Goal: Task Accomplishment & Management: Complete application form

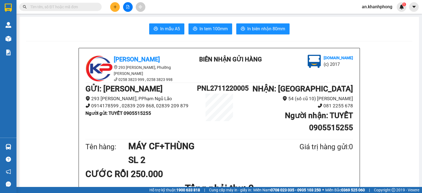
click at [78, 6] on input "text" at bounding box center [62, 7] width 65 height 6
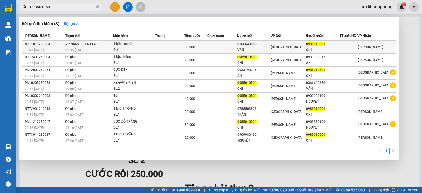
type input "0985010501"
click at [207, 46] on div "50.000" at bounding box center [196, 47] width 22 height 6
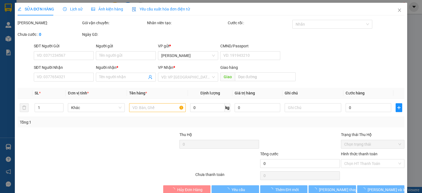
type input "0366640650"
type input "VÂN"
type input "0985010501"
type input "CHI"
type input "50.000"
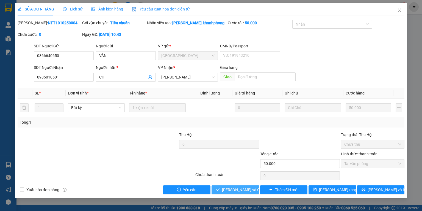
click at [248, 185] on button "[PERSON_NAME] và Giao hàng" at bounding box center [236, 189] width 48 height 9
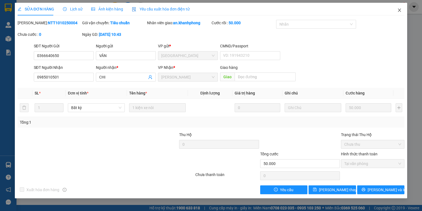
click at [398, 9] on icon "close" at bounding box center [400, 10] width 4 height 4
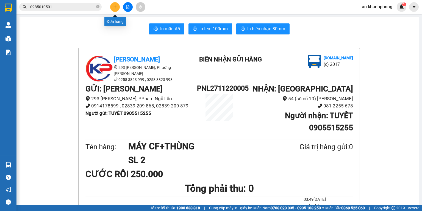
click at [114, 9] on icon "plus" at bounding box center [115, 7] width 4 height 4
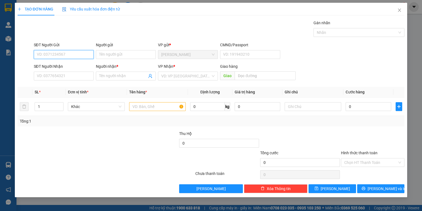
click at [72, 52] on input "SĐT Người Gửi" at bounding box center [64, 54] width 60 height 9
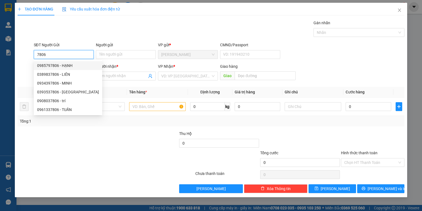
click at [55, 55] on input "7806" at bounding box center [64, 54] width 60 height 9
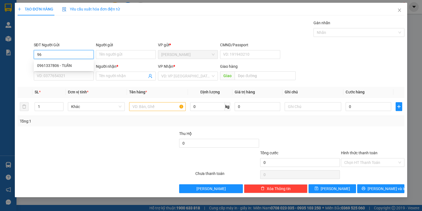
type input "9"
click at [69, 65] on div "0902786807 - THÁI" at bounding box center [63, 65] width 53 height 6
type input "0902786807"
type input "THÁI"
type input "0902786807"
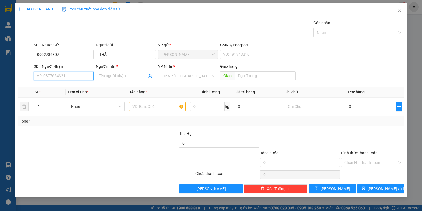
click at [78, 76] on input "SĐT Người Nhận" at bounding box center [64, 76] width 60 height 9
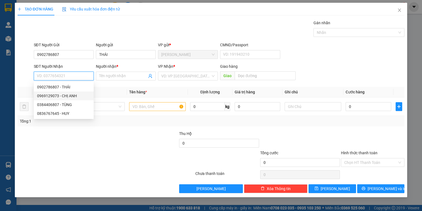
click at [69, 94] on div "0969129073 - CHỊ ANH" at bounding box center [63, 96] width 53 height 6
type input "0969129073"
type input "CHỊ ANH"
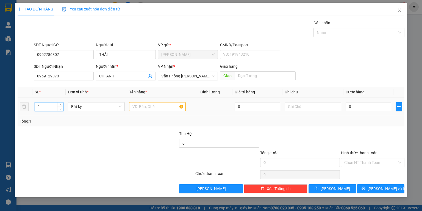
click at [46, 106] on input "1" at bounding box center [49, 106] width 28 height 8
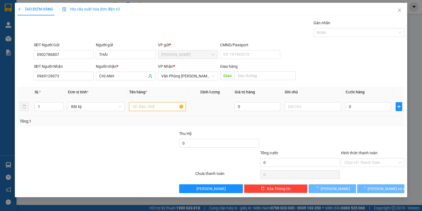
click at [158, 106] on input "text" at bounding box center [157, 106] width 57 height 9
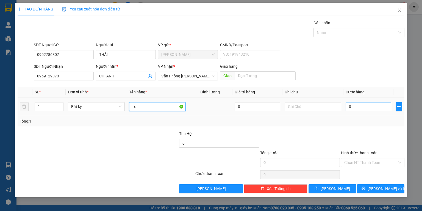
type input "tx"
click at [362, 106] on input "0" at bounding box center [369, 106] width 46 height 9
click at [306, 110] on input "text" at bounding box center [313, 106] width 57 height 9
type input "d"
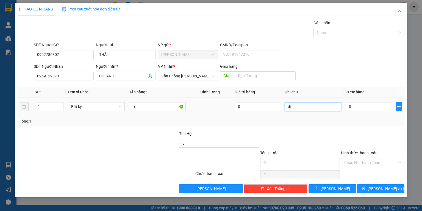
type input "đ"
type input "D"
type input "ĐI TRONG NGÀY"
click at [366, 111] on div "0" at bounding box center [369, 106] width 46 height 11
click at [363, 107] on input "0" at bounding box center [369, 106] width 46 height 9
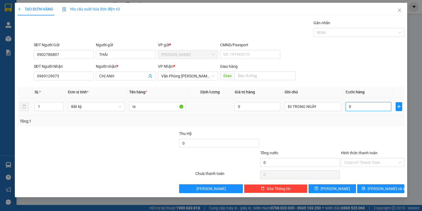
type input "1"
type input "10"
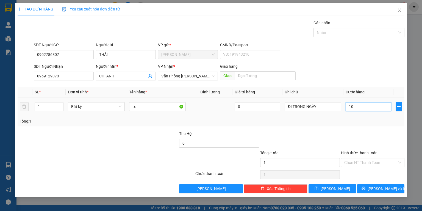
type input "10"
type input "100"
type input "100.000"
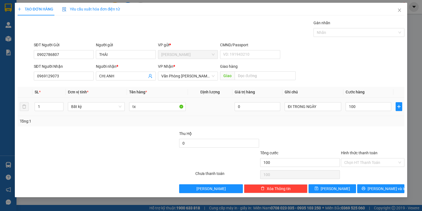
type input "100.000"
click at [358, 122] on div "Tổng: 1" at bounding box center [211, 121] width 383 height 6
click at [384, 189] on span "[PERSON_NAME] và In" at bounding box center [387, 188] width 39 height 6
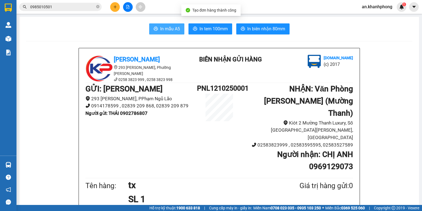
click at [165, 29] on span "In mẫu A5" at bounding box center [170, 28] width 20 height 7
click at [158, 32] on button "In mẫu A5" at bounding box center [166, 28] width 35 height 11
